Goal: Information Seeking & Learning: Learn about a topic

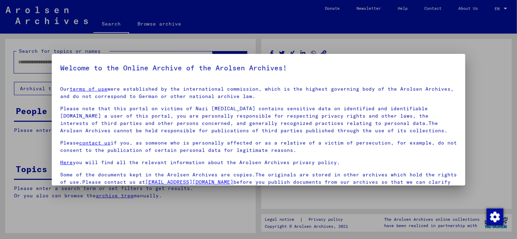
type input "********"
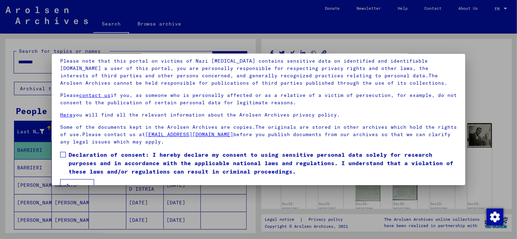
scroll to position [59, 0]
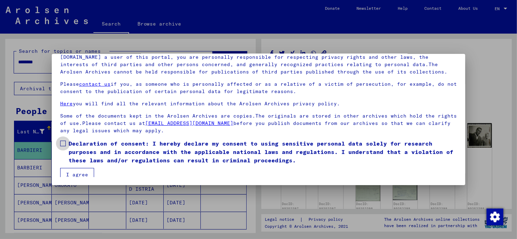
click at [63, 69] on span at bounding box center [63, 144] width 6 height 6
click at [70, 69] on button "I agree" at bounding box center [77, 174] width 34 height 13
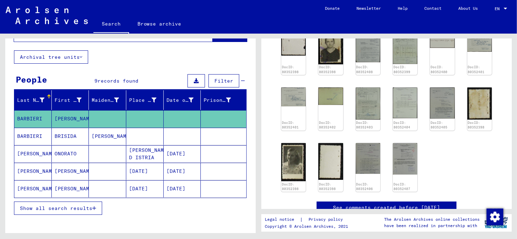
scroll to position [194, 0]
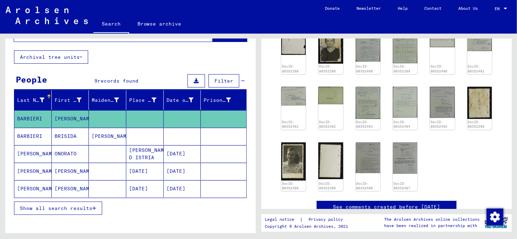
click at [150, 69] on div "DocID: 80352397 DocID: 80352397 DocID: 80352398 DocID: 80352398 DocID: 80352398…" at bounding box center [387, 60] width 216 height 267
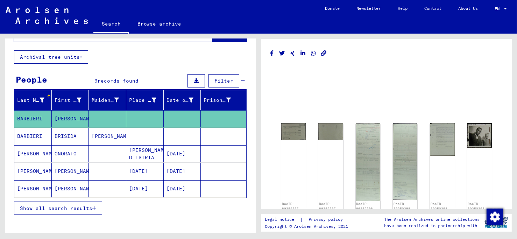
scroll to position [70, 0]
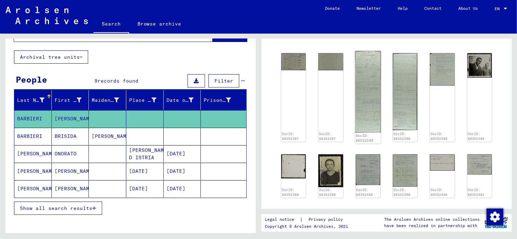
click at [150, 69] on img at bounding box center [368, 92] width 26 height 82
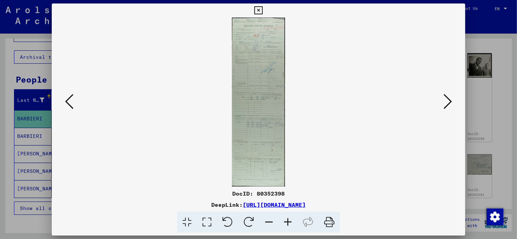
click at [73, 69] on icon at bounding box center [69, 101] width 8 height 17
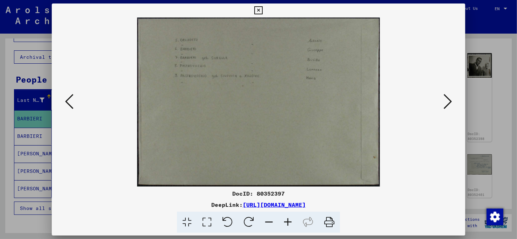
click at [150, 8] on icon at bounding box center [259, 10] width 8 height 8
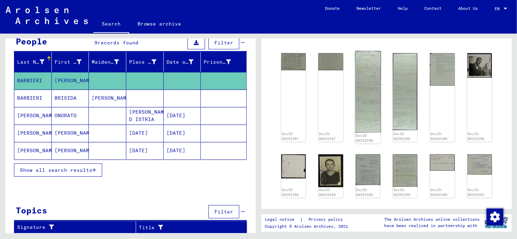
click at [150, 69] on img at bounding box center [368, 92] width 26 height 82
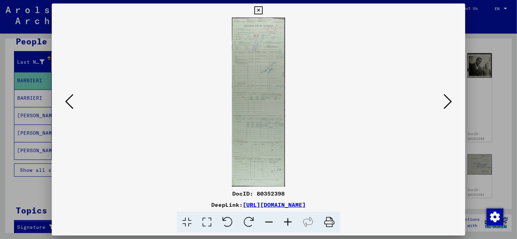
click at [150, 69] on icon at bounding box center [288, 222] width 19 height 21
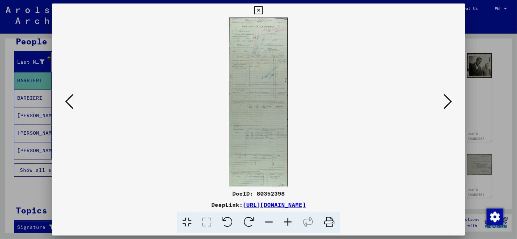
click at [150, 69] on icon at bounding box center [288, 222] width 19 height 21
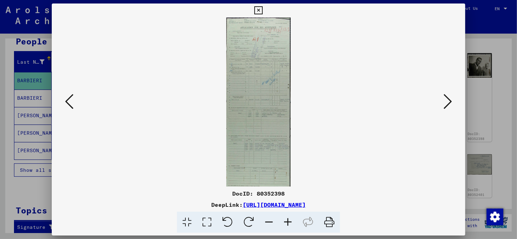
click at [150, 69] on icon at bounding box center [288, 222] width 19 height 21
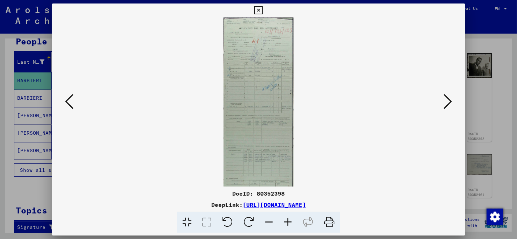
click at [150, 69] on icon at bounding box center [288, 222] width 19 height 21
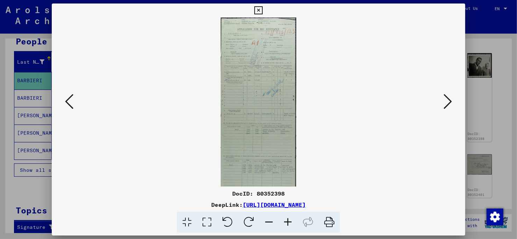
click at [150, 69] on icon at bounding box center [288, 222] width 19 height 21
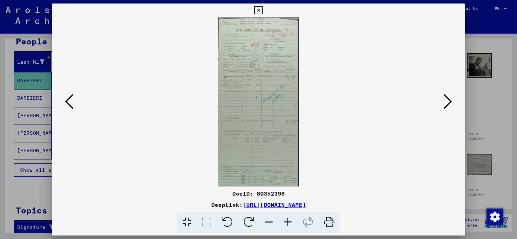
click at [150, 69] on icon at bounding box center [288, 222] width 19 height 21
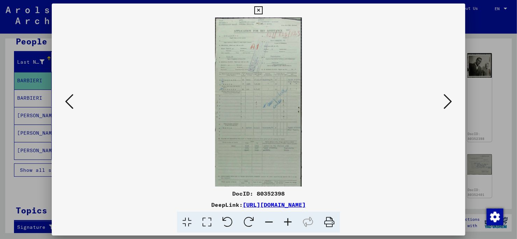
click at [150, 69] on icon at bounding box center [288, 222] width 19 height 21
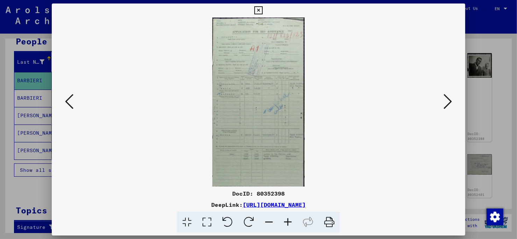
click at [150, 69] on icon at bounding box center [288, 222] width 19 height 21
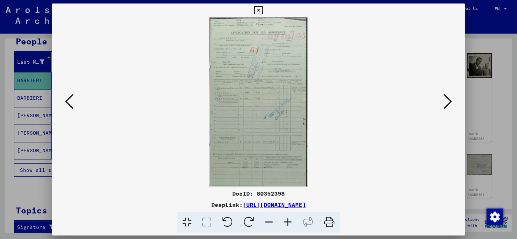
click at [150, 69] on icon at bounding box center [288, 222] width 19 height 21
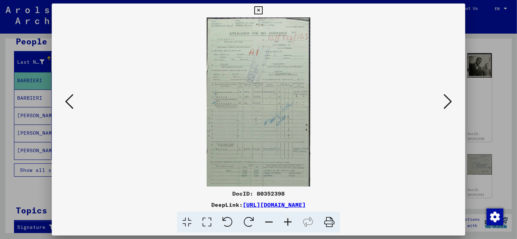
click at [150, 69] on icon at bounding box center [288, 222] width 19 height 21
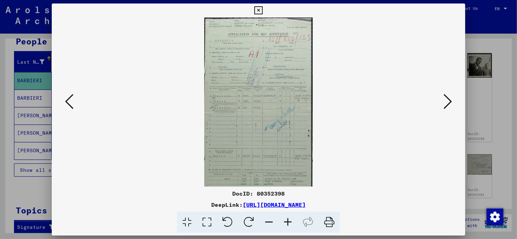
click at [150, 69] on icon at bounding box center [288, 222] width 19 height 21
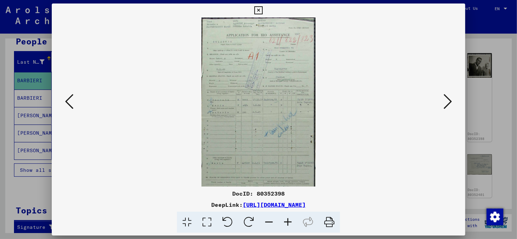
click at [150, 69] on icon at bounding box center [288, 222] width 19 height 21
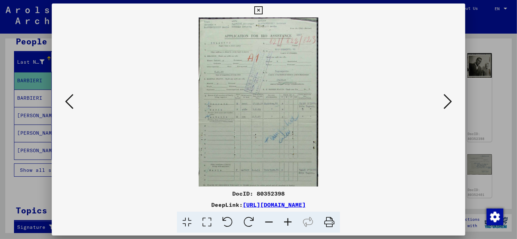
click at [150, 69] on icon at bounding box center [288, 222] width 19 height 21
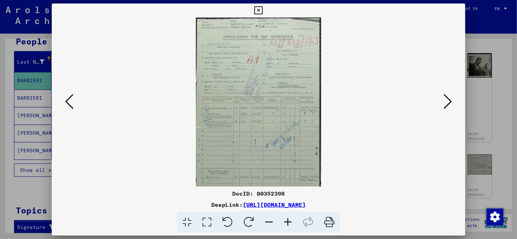
click at [150, 69] on icon at bounding box center [288, 222] width 19 height 21
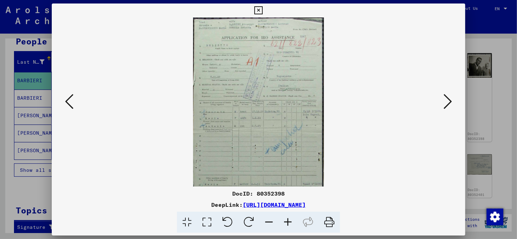
click at [150, 69] on icon at bounding box center [288, 222] width 19 height 21
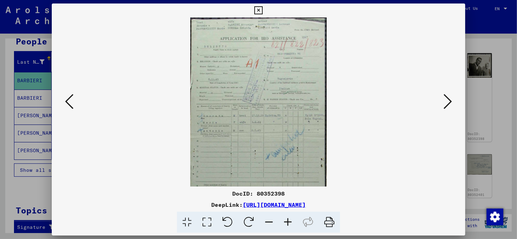
click at [150, 69] on icon at bounding box center [288, 222] width 19 height 21
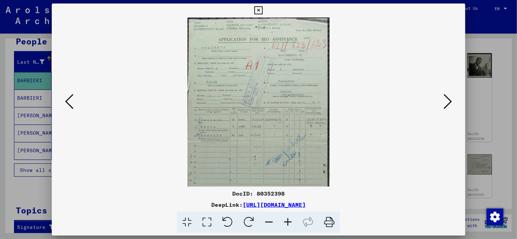
click at [150, 69] on icon at bounding box center [269, 222] width 19 height 21
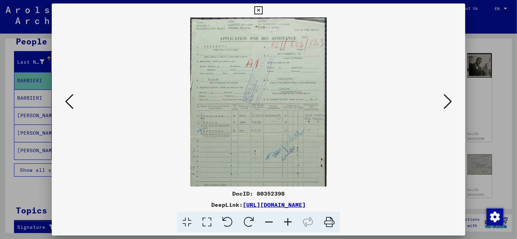
click at [150, 69] on icon at bounding box center [269, 222] width 19 height 21
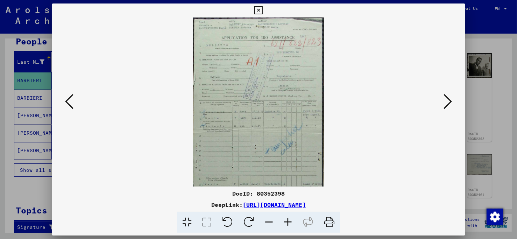
click at [150, 69] on icon at bounding box center [269, 222] width 19 height 21
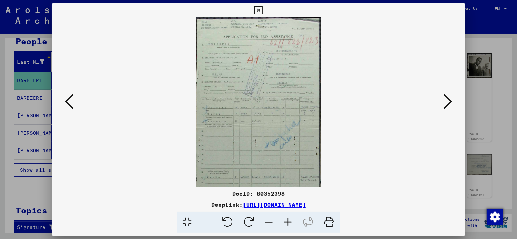
click at [150, 69] on icon at bounding box center [269, 222] width 19 height 21
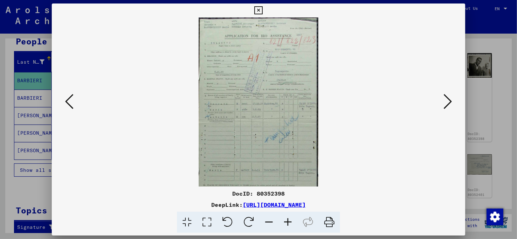
click at [150, 69] on icon at bounding box center [269, 222] width 19 height 21
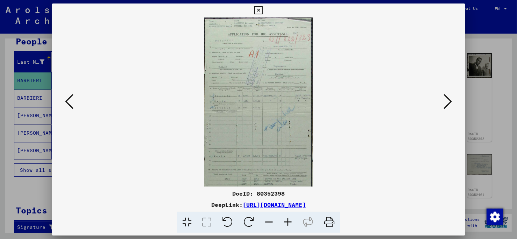
click at [150, 69] on icon at bounding box center [269, 222] width 19 height 21
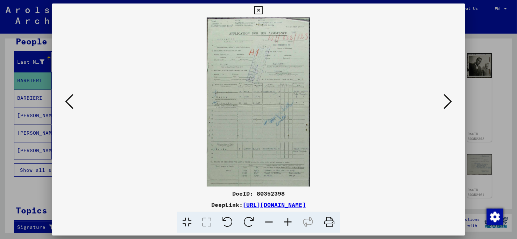
click at [150, 69] on icon at bounding box center [269, 222] width 19 height 21
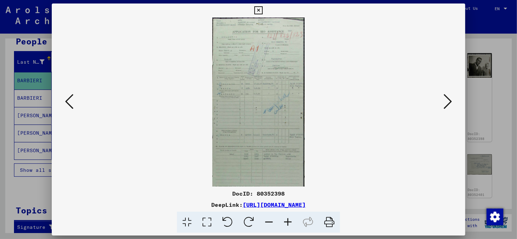
click at [150, 69] on icon at bounding box center [269, 222] width 19 height 21
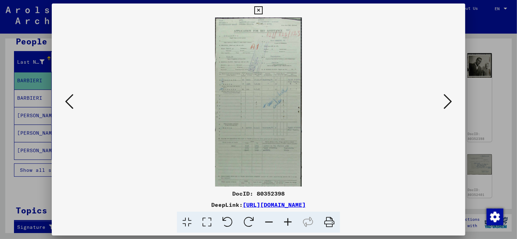
click at [150, 69] on icon at bounding box center [269, 222] width 19 height 21
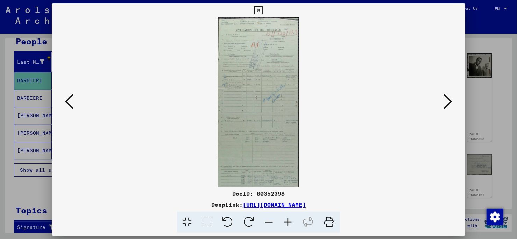
click at [150, 69] on icon at bounding box center [269, 222] width 19 height 21
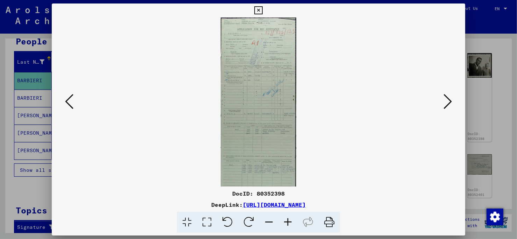
click at [150, 69] on icon at bounding box center [269, 222] width 19 height 21
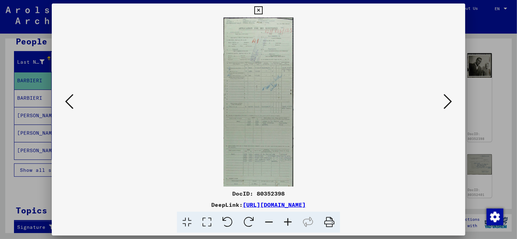
click at [150, 69] on icon at bounding box center [269, 222] width 19 height 21
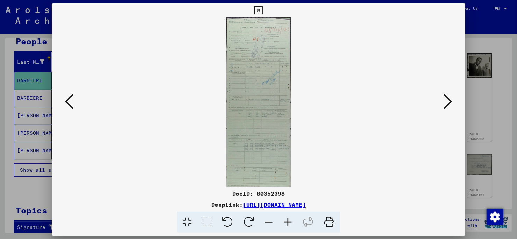
click at [72, 69] on icon at bounding box center [69, 101] width 8 height 17
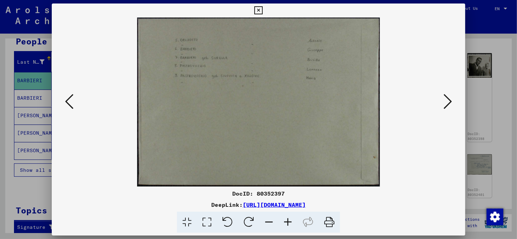
click at [150, 9] on icon at bounding box center [259, 10] width 8 height 8
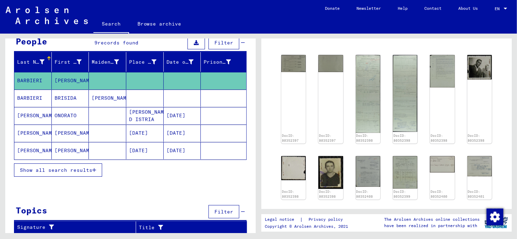
scroll to position [0, 0]
